Goal: Contribute content: Contribute content

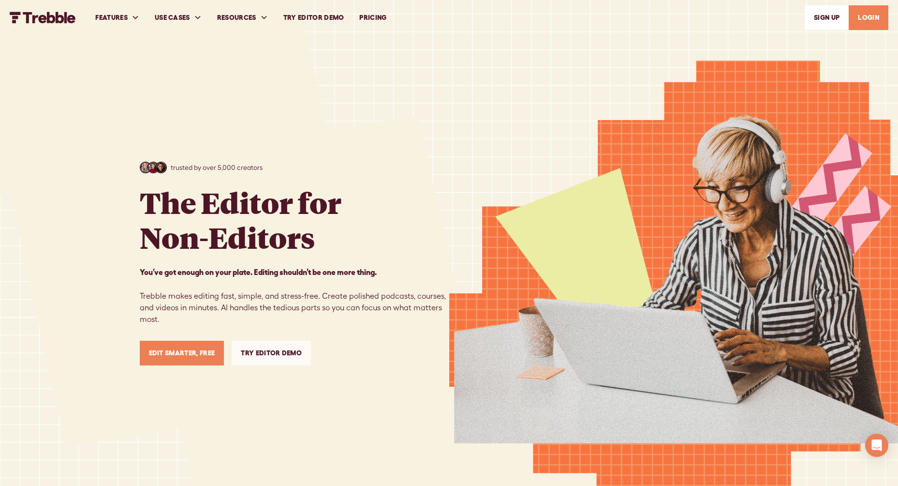
click at [199, 358] on link "Edit Smarter, Free" at bounding box center [182, 353] width 85 height 25
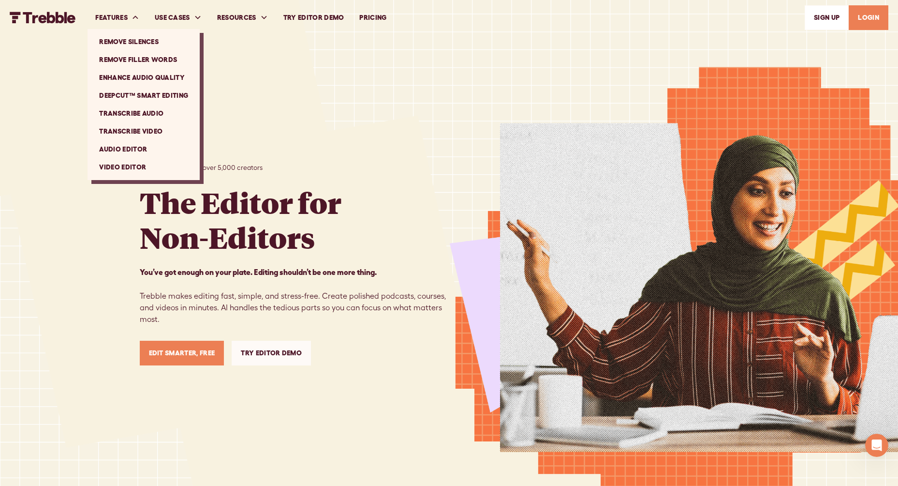
click at [141, 78] on link "Enhance Audio Quality" at bounding box center [143, 78] width 104 height 18
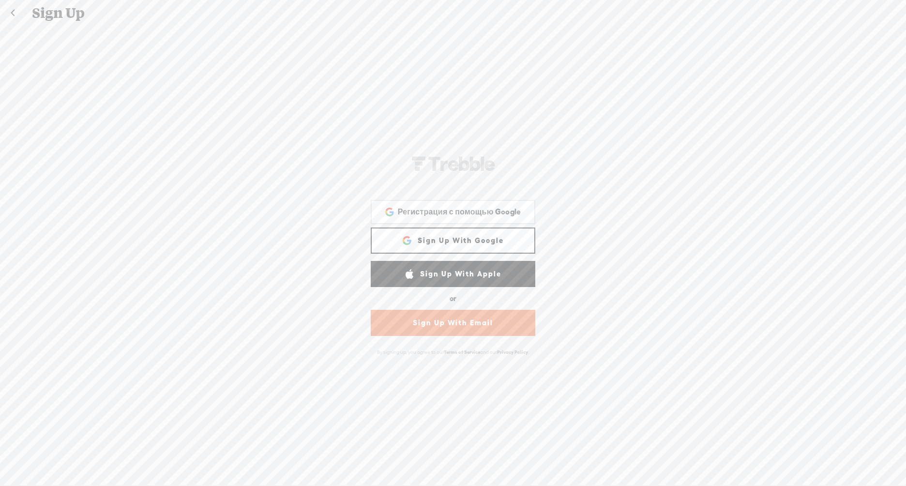
click at [483, 238] on link "Sign Up With Google" at bounding box center [453, 240] width 164 height 26
click at [417, 242] on link "Sign Up With Google" at bounding box center [453, 240] width 164 height 26
click at [420, 217] on span "Регистрация с помощью Google" at bounding box center [459, 212] width 123 height 10
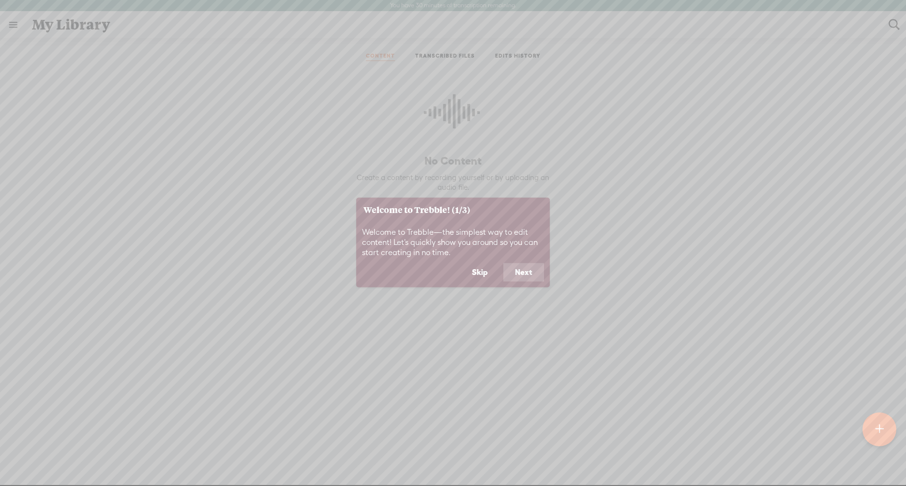
click at [520, 280] on button "Next" at bounding box center [523, 272] width 41 height 18
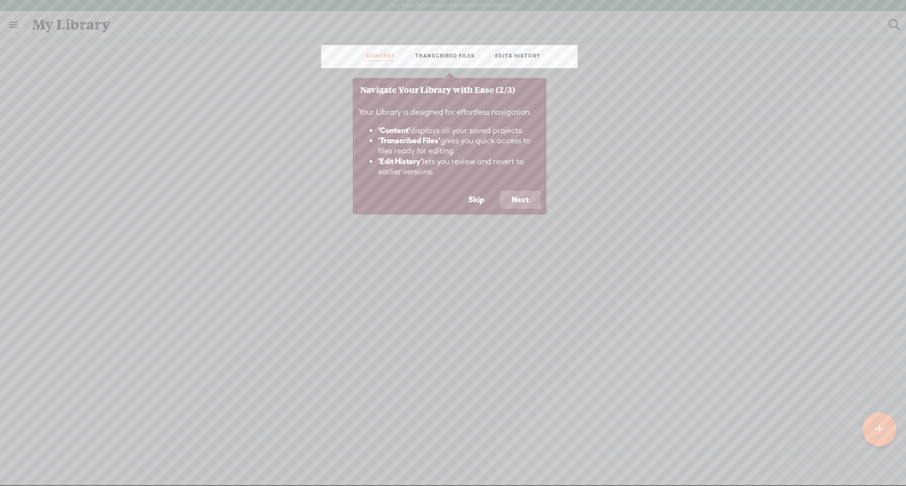
click at [520, 201] on button "Next" at bounding box center [520, 200] width 41 height 18
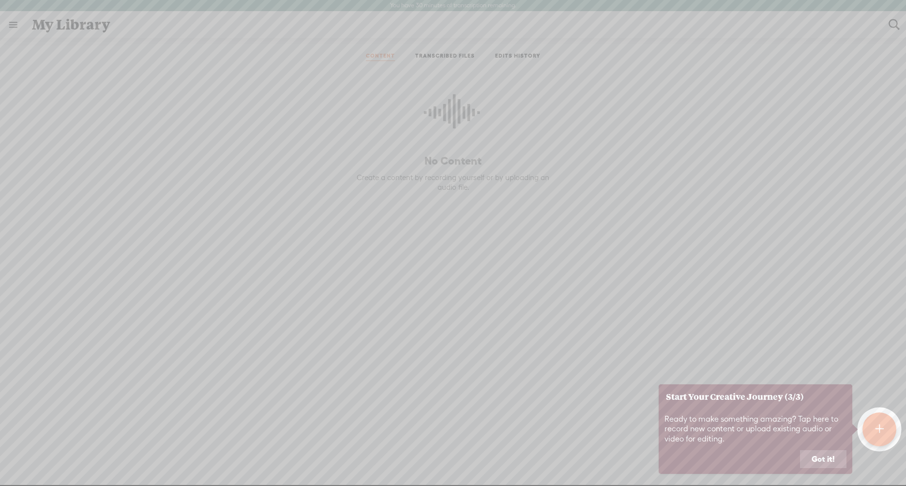
click at [825, 458] on button "Got it!" at bounding box center [823, 459] width 46 height 18
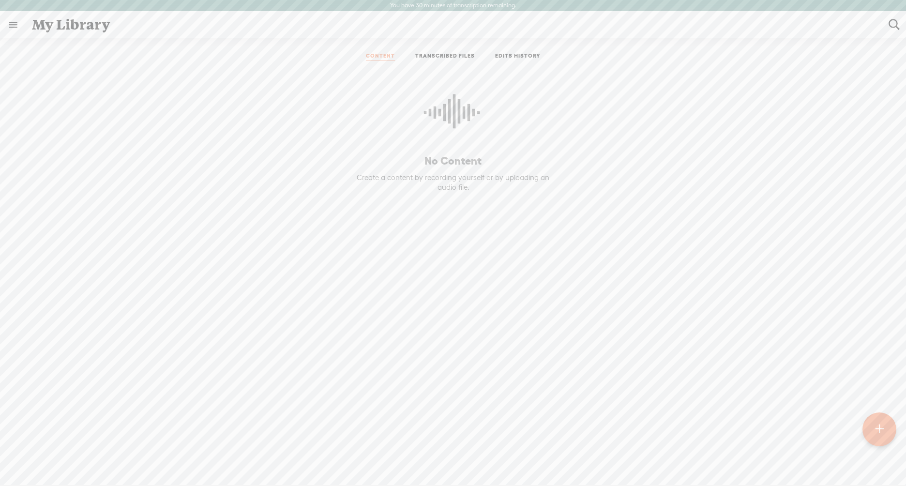
click at [875, 430] on t at bounding box center [879, 428] width 8 height 21
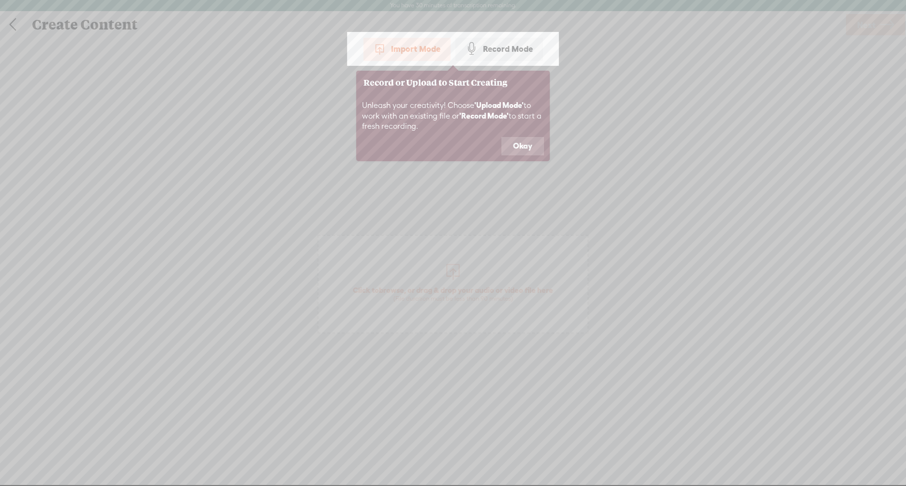
click at [520, 146] on button "Okay" at bounding box center [522, 146] width 43 height 18
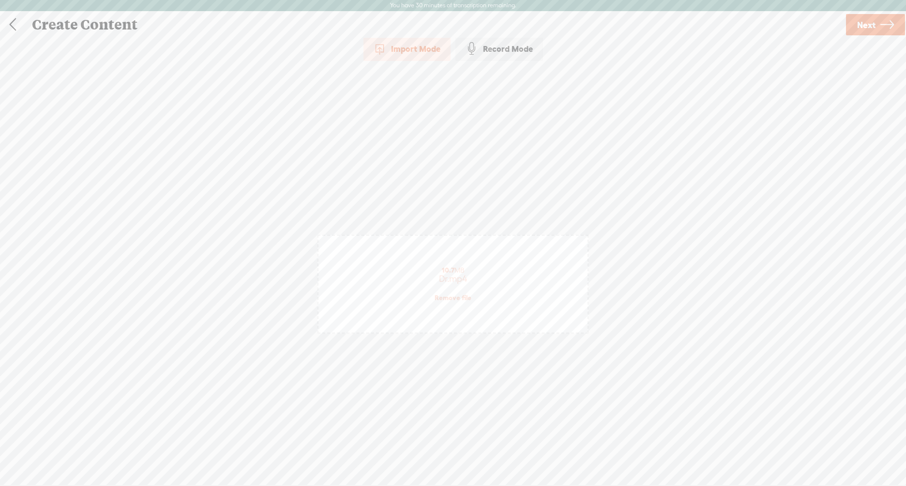
click at [864, 30] on span "Next" at bounding box center [866, 25] width 18 height 25
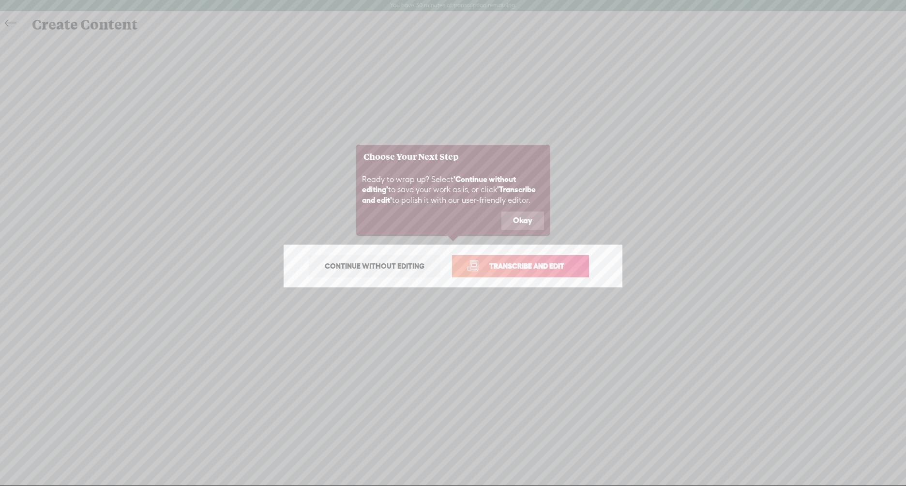
click at [518, 221] on button "Okay" at bounding box center [522, 220] width 43 height 18
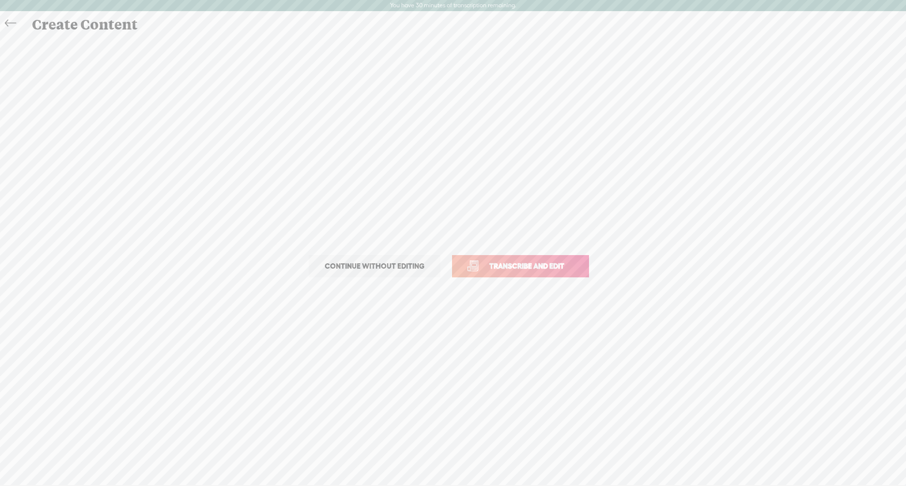
click at [406, 268] on span "Continue without editing" at bounding box center [374, 266] width 120 height 14
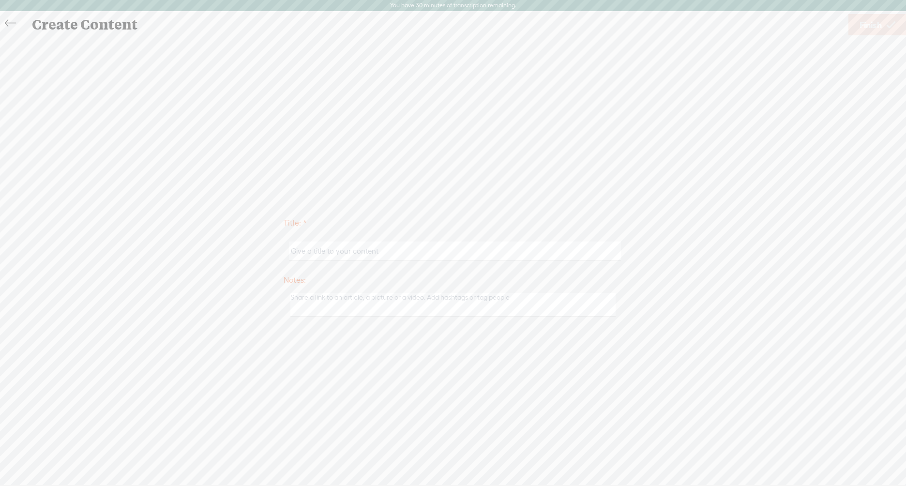
click at [400, 246] on input "text" at bounding box center [454, 250] width 331 height 19
type input "123"
click at [314, 305] on textarea at bounding box center [452, 305] width 325 height 24
type textarea "123"
click at [861, 30] on span "Finish" at bounding box center [870, 25] width 22 height 25
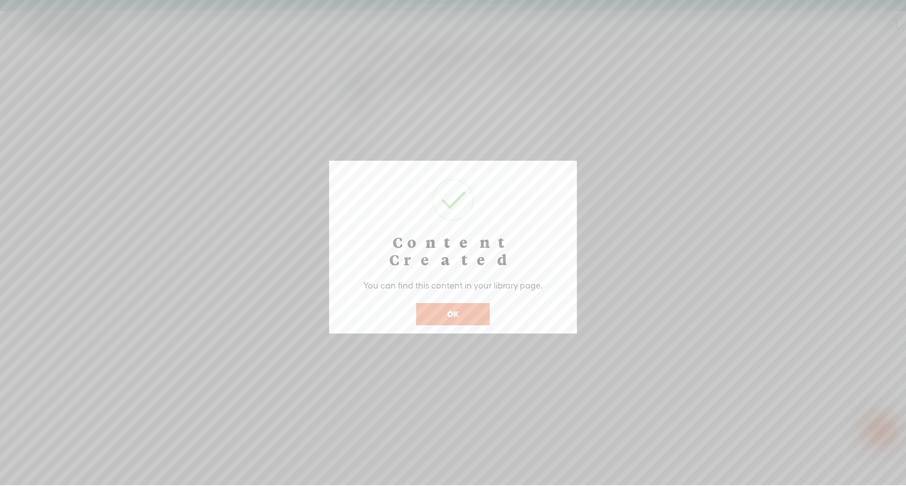
click at [459, 303] on button "OK" at bounding box center [453, 314] width 74 height 22
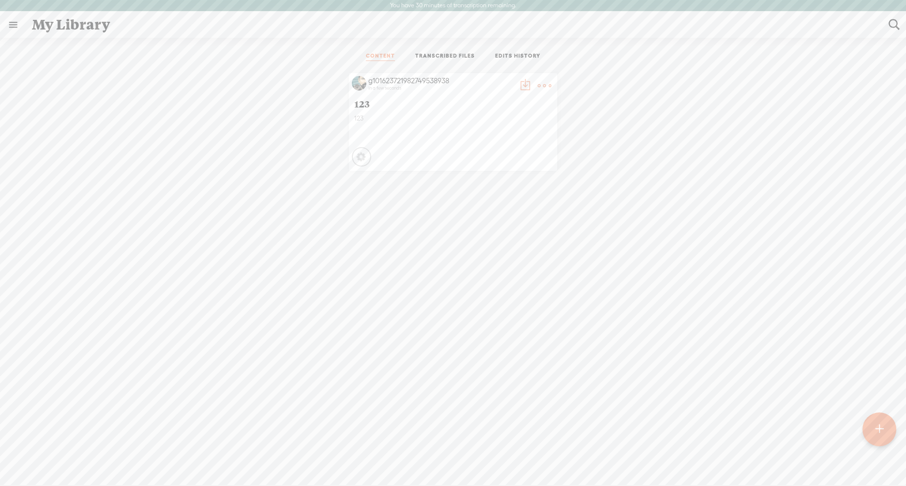
click at [12, 25] on link at bounding box center [12, 24] width 25 height 25
click at [410, 127] on body "You have 30 minutes of transcription remaining. Upgrade to increase your limit …" at bounding box center [453, 242] width 906 height 485
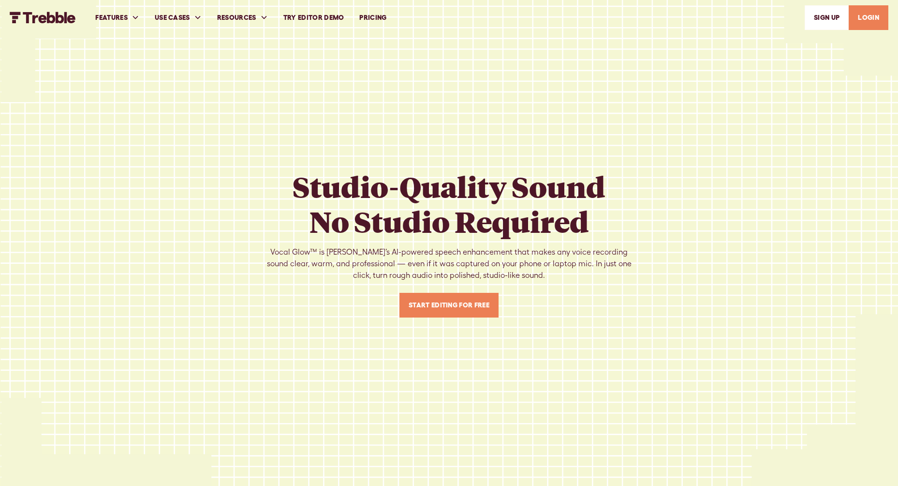
click at [451, 305] on link "Start Editing For Free" at bounding box center [449, 305] width 99 height 25
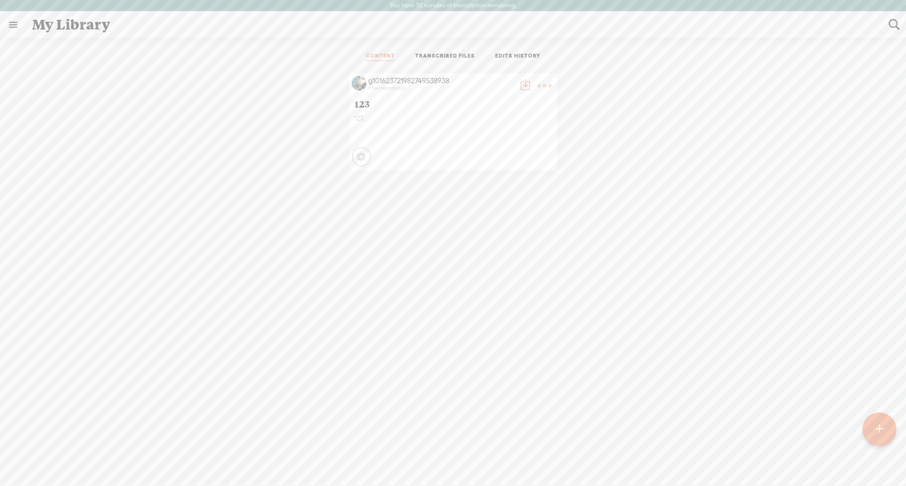
click at [537, 84] on t at bounding box center [544, 86] width 14 height 14
click at [612, 108] on div "g101623721982749538938 a few seconds ago 123 123 Processing" at bounding box center [452, 121] width 891 height 107
click at [357, 156] on icon at bounding box center [362, 157] width 10 height 10
click at [359, 156] on icon at bounding box center [363, 156] width 10 height 10
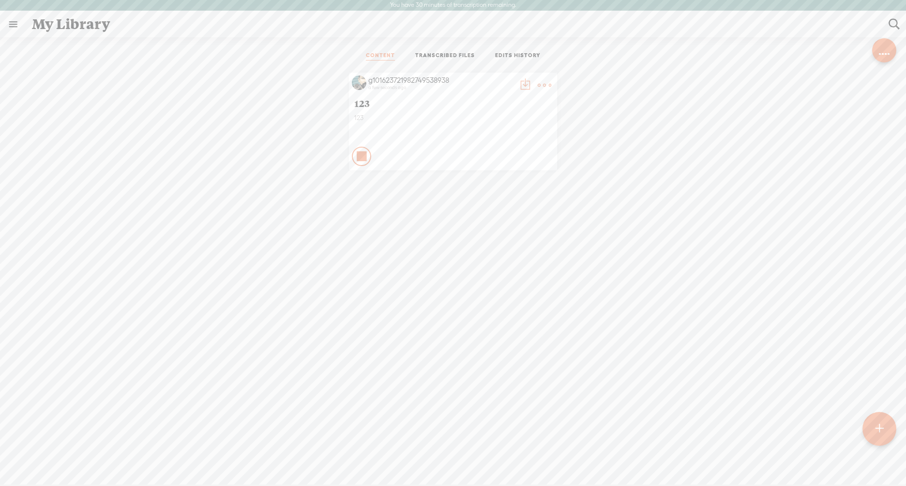
click at [888, 57] on div at bounding box center [884, 50] width 24 height 24
click at [537, 82] on t at bounding box center [544, 85] width 14 height 14
click at [492, 119] on link "Edit Details" at bounding box center [495, 117] width 97 height 22
click at [873, 23] on span "Save" at bounding box center [872, 24] width 20 height 25
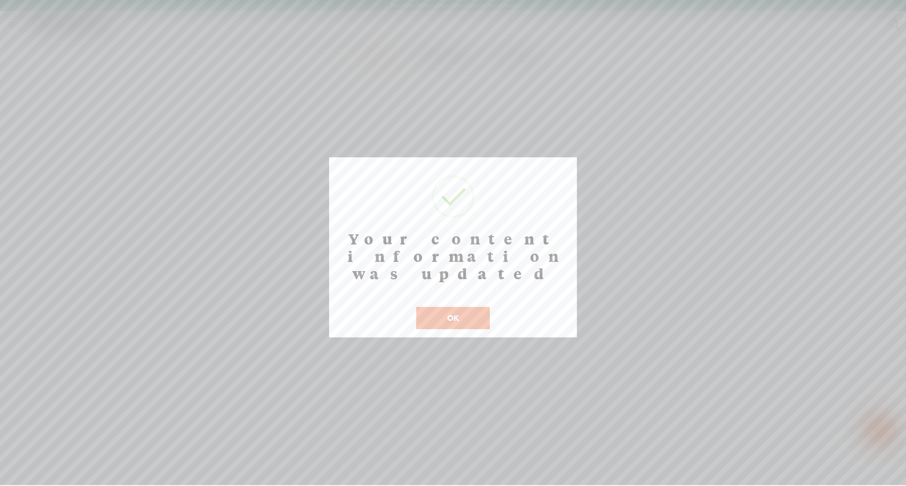
scroll to position [0, 0]
click at [464, 306] on button "OK" at bounding box center [453, 317] width 74 height 22
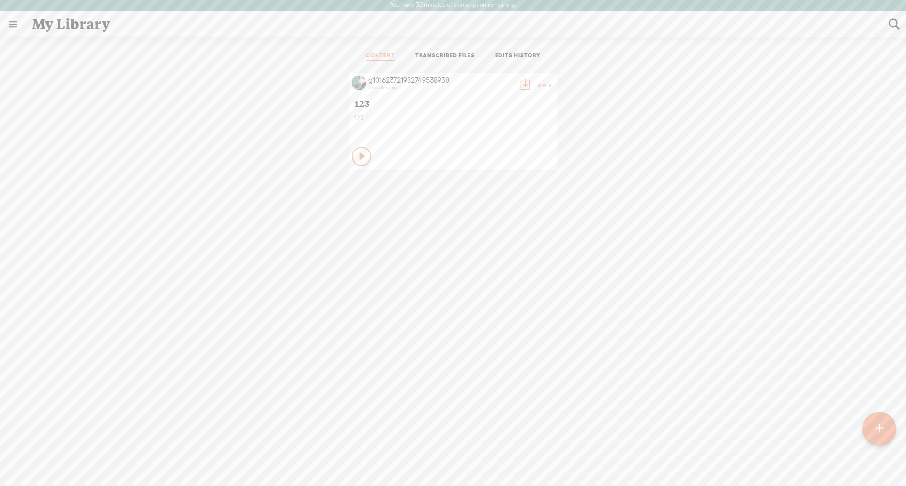
click at [431, 55] on link "TRANSCRIBED FILES" at bounding box center [445, 56] width 60 height 9
click at [516, 54] on link "EDITS HISTORY" at bounding box center [517, 56] width 45 height 9
click at [379, 53] on link "CONTENT" at bounding box center [380, 56] width 29 height 9
click at [537, 87] on t at bounding box center [544, 85] width 14 height 14
click at [12, 24] on link at bounding box center [12, 24] width 25 height 25
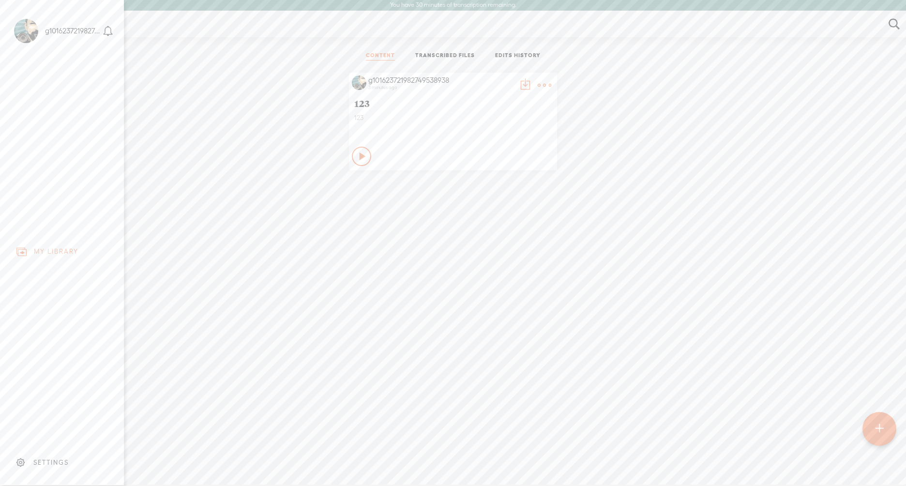
click at [55, 458] on div "SETTINGS" at bounding box center [50, 462] width 35 height 8
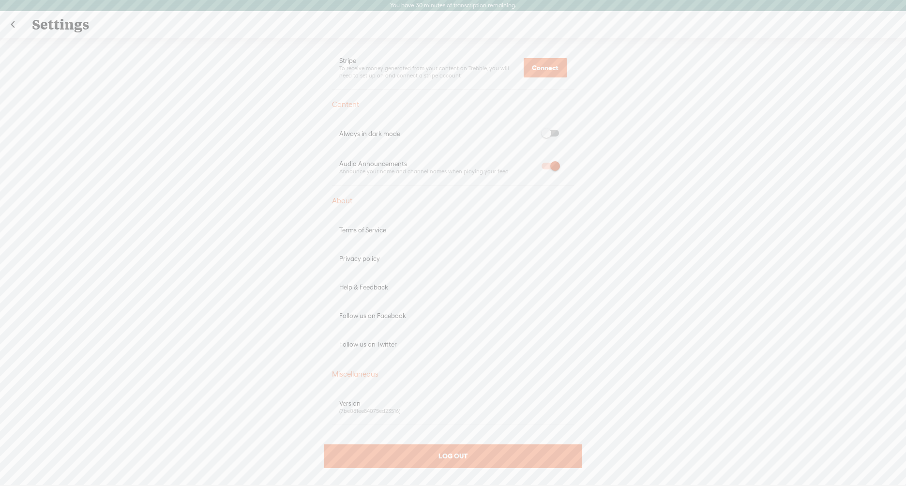
scroll to position [407, 0]
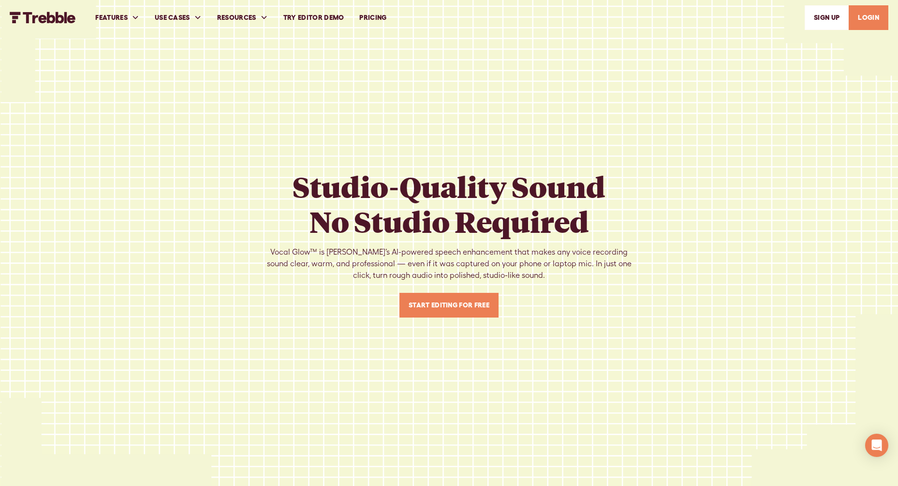
click at [450, 307] on link "Start Editing For Free" at bounding box center [449, 305] width 99 height 25
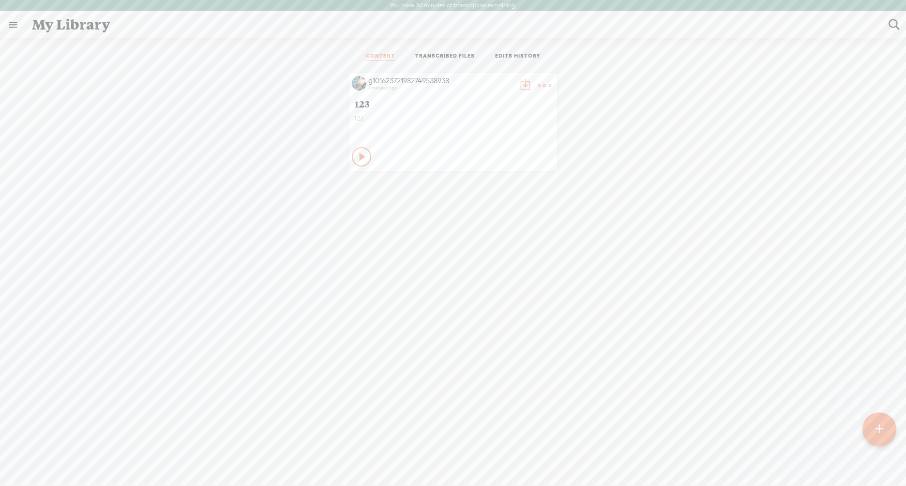
click at [518, 82] on t at bounding box center [525, 86] width 14 height 14
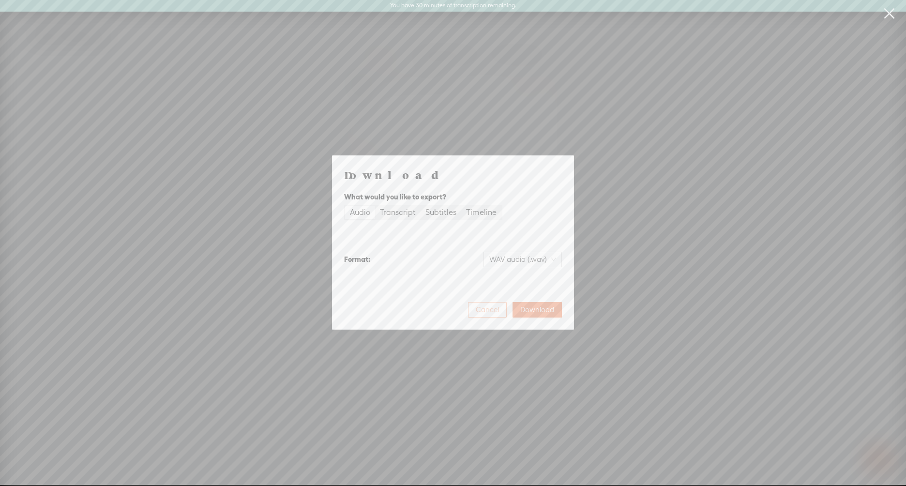
click at [490, 309] on span "Cancel" at bounding box center [487, 310] width 23 height 10
